Goal: Register for event/course: Register for event/course

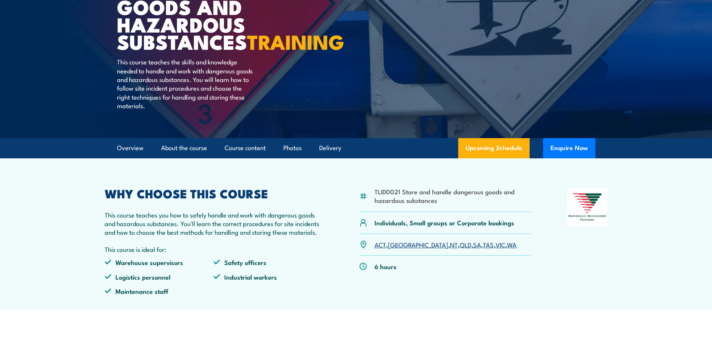
scroll to position [150, 0]
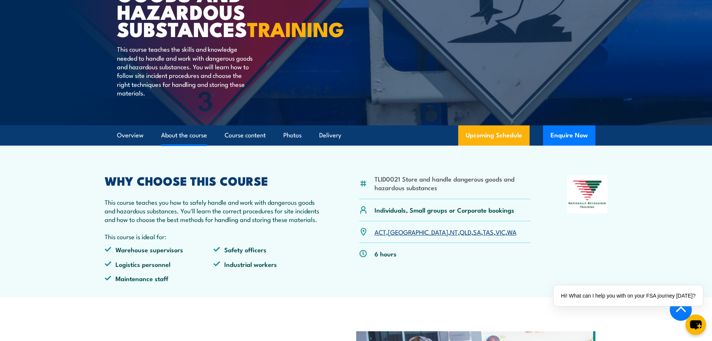
click at [187, 145] on link "About the course" at bounding box center [184, 135] width 46 height 20
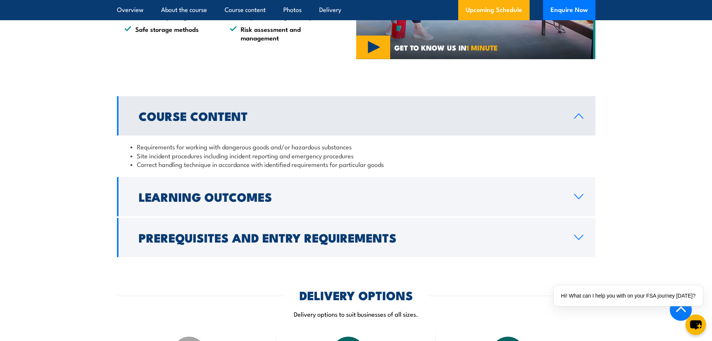
scroll to position [599, 0]
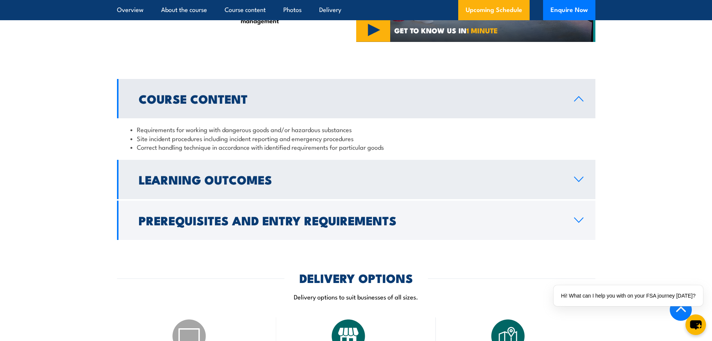
click at [584, 182] on icon at bounding box center [579, 179] width 10 height 6
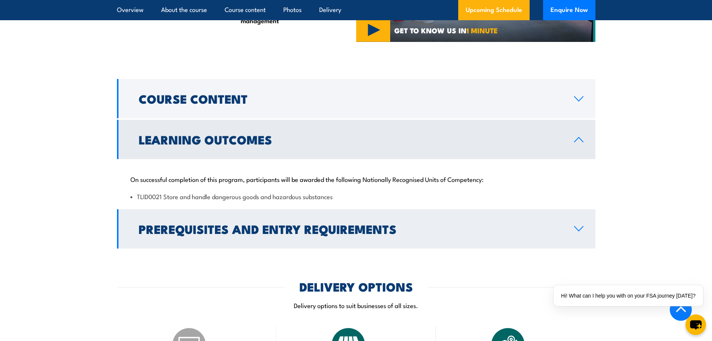
click at [581, 231] on icon at bounding box center [579, 228] width 10 height 6
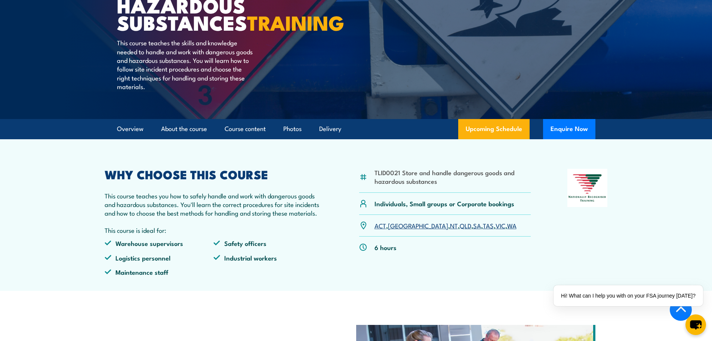
scroll to position [151, 0]
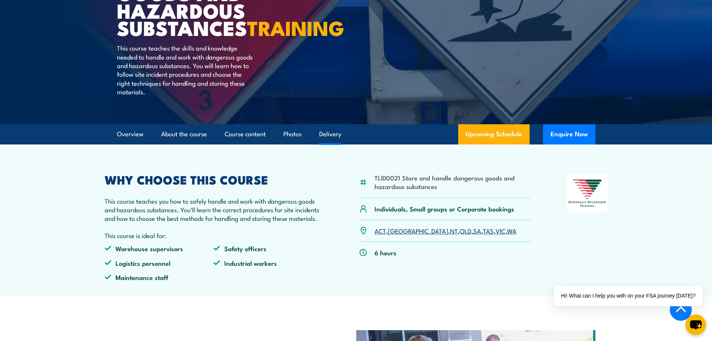
click at [334, 144] on link "Delivery" at bounding box center [330, 134] width 22 height 20
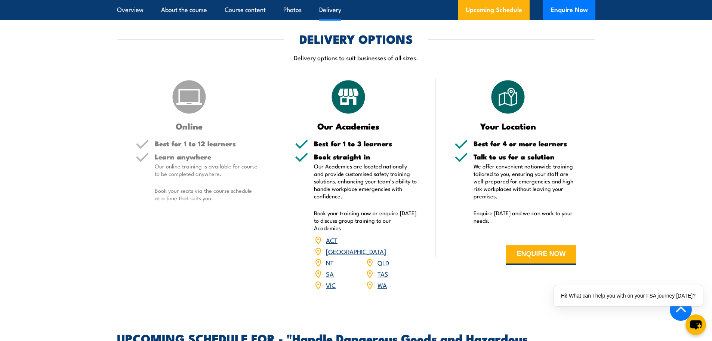
scroll to position [903, 0]
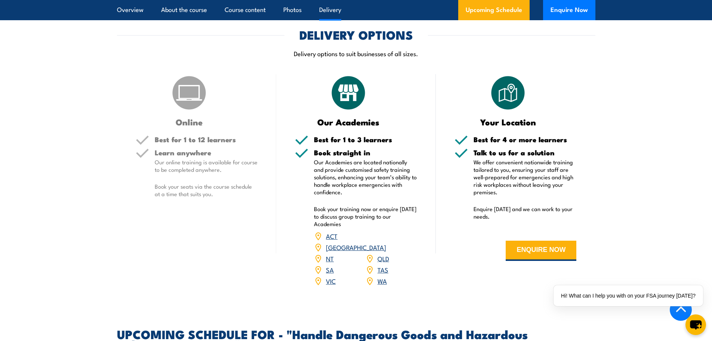
click at [208, 197] on p "Book your seats via the course schedule at a time that suits you." at bounding box center [206, 189] width 103 height 15
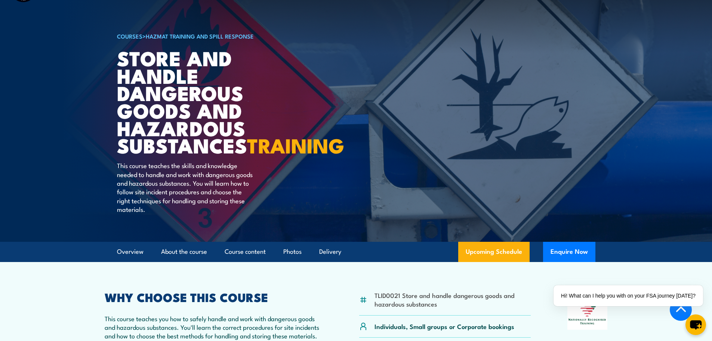
scroll to position [6, 0]
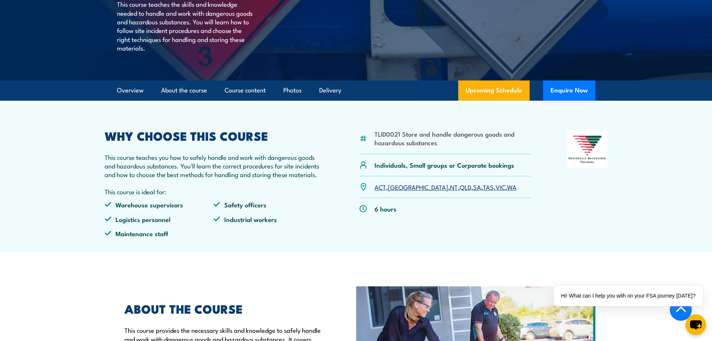
scroll to position [199, 0]
